Goal: Task Accomplishment & Management: Manage account settings

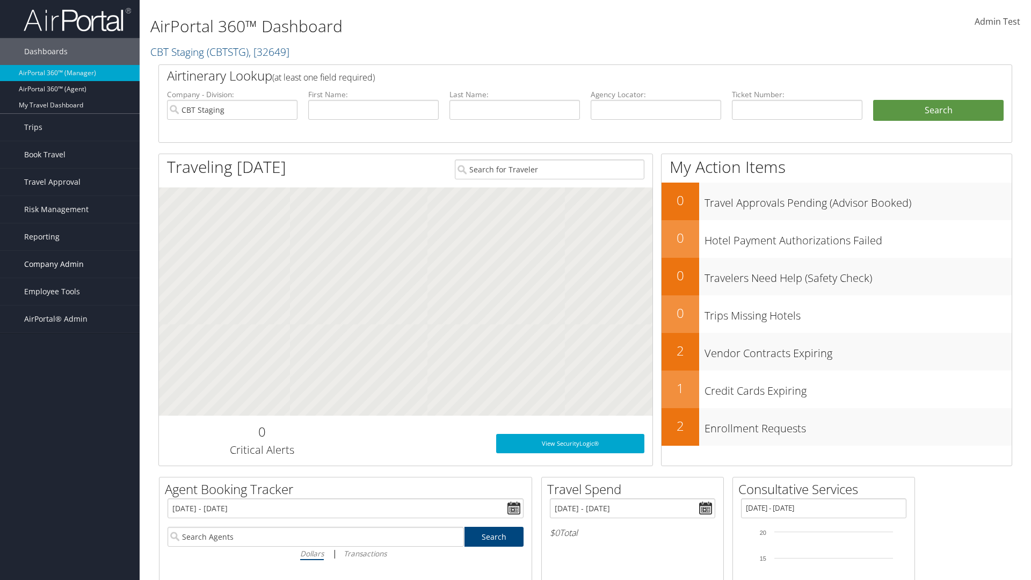
click at [70, 264] on span "Company Admin" at bounding box center [54, 264] width 60 height 27
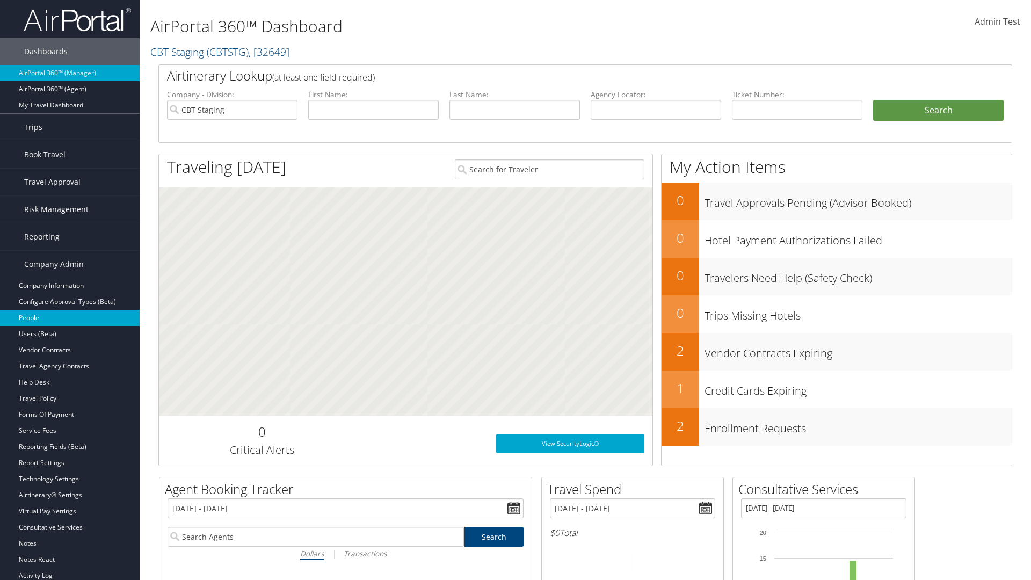
click at [70, 318] on link "People" at bounding box center [70, 318] width 140 height 16
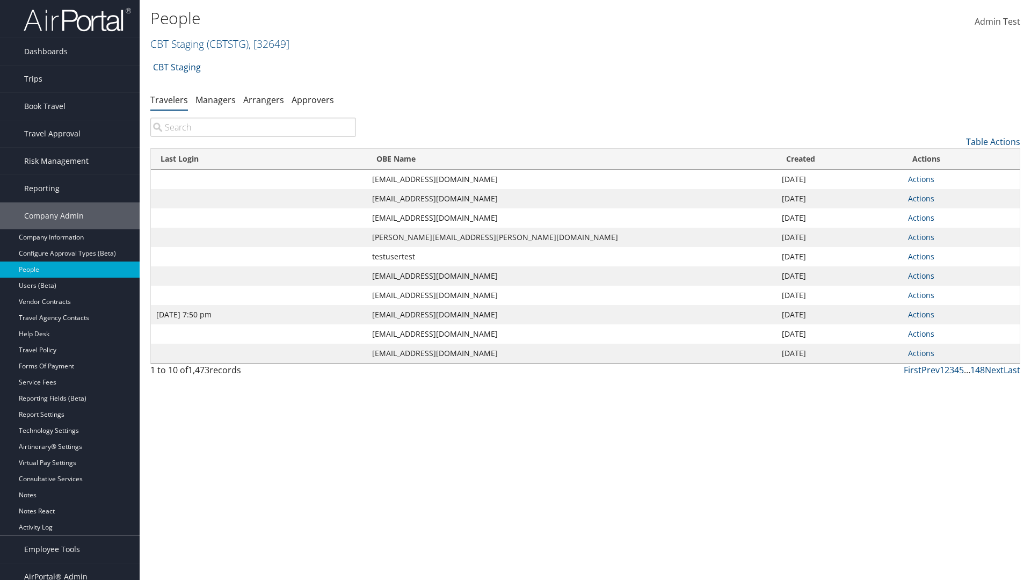
click at [253, 127] on input "search" at bounding box center [253, 127] width 206 height 19
type input "Jan 9, 2024 7:50 pm"
